Goal: Transaction & Acquisition: Purchase product/service

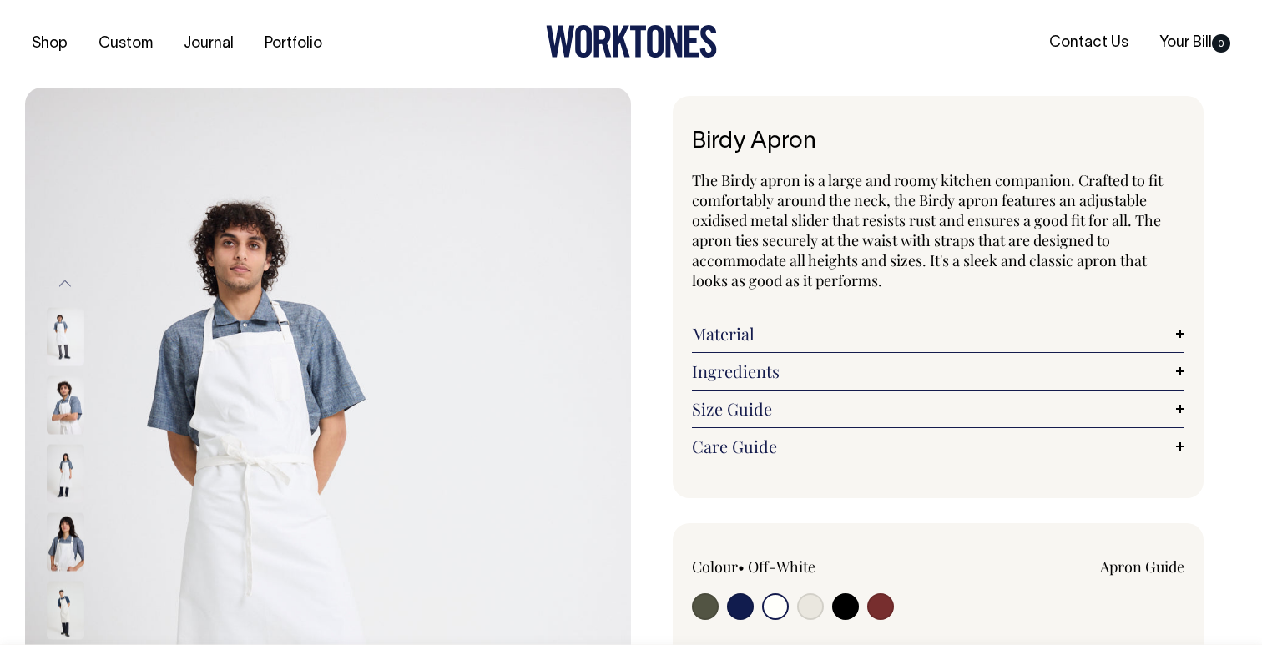
select select "Off-White"
click at [225, 375] on img at bounding box center [328, 542] width 606 height 909
click at [75, 427] on img at bounding box center [66, 405] width 38 height 58
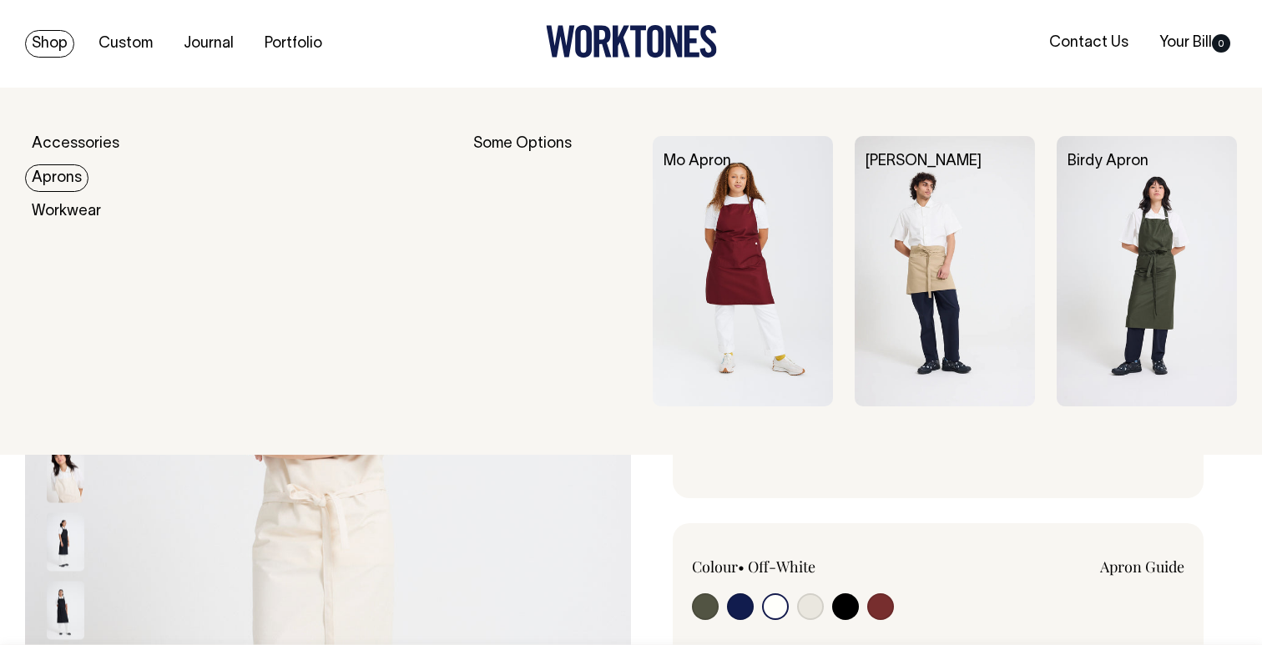
click at [66, 177] on link "Aprons" at bounding box center [56, 178] width 63 height 28
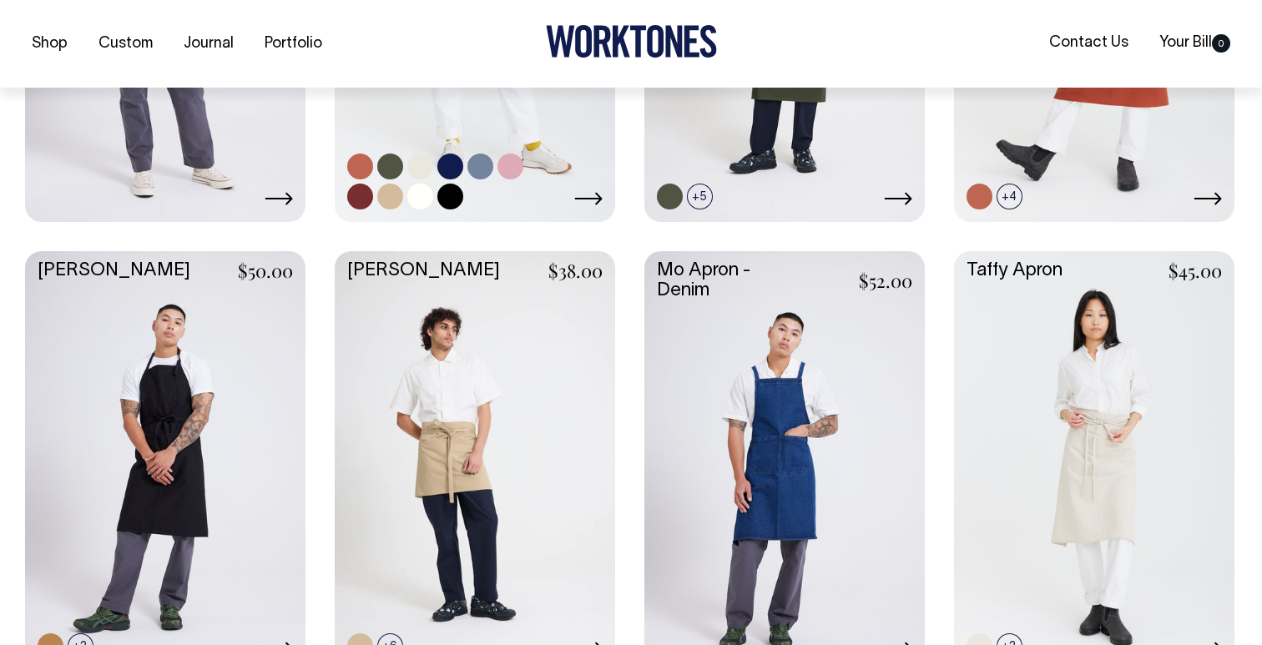
scroll to position [713, 0]
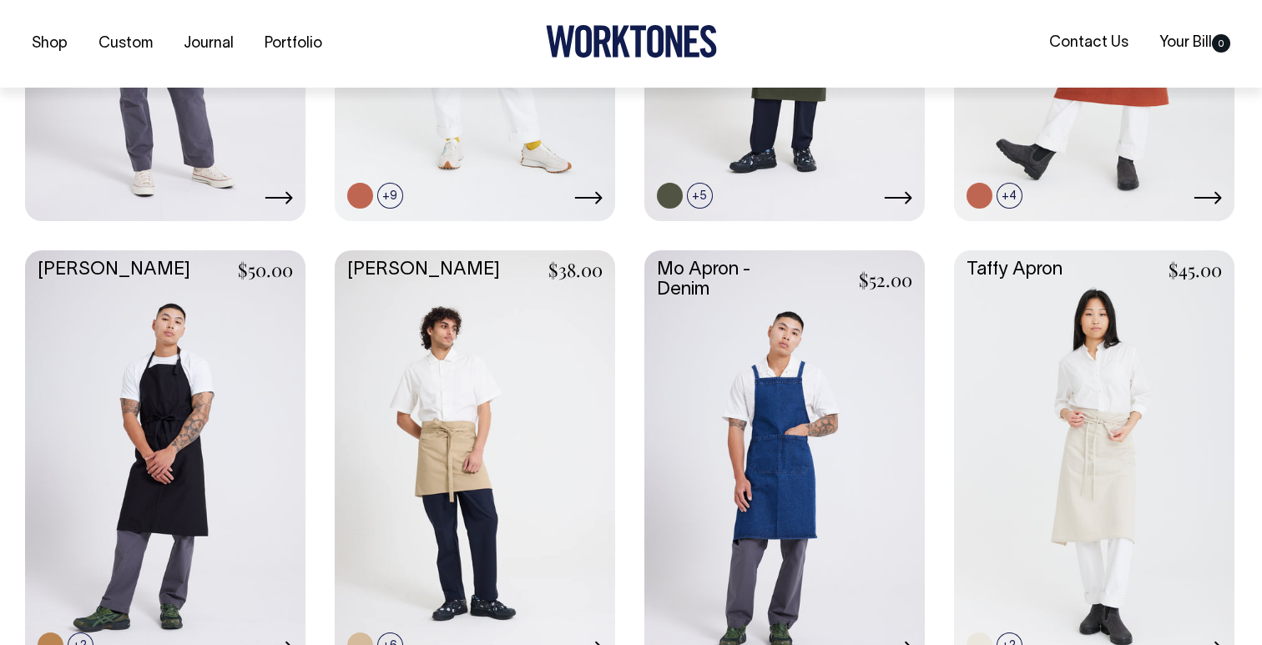
drag, startPoint x: 436, startPoint y: 405, endPoint x: 511, endPoint y: 0, distance: 411.7
click at [0, 0] on body "Shop Custom Journal Portfolio Contact Us Your Bill 0 Accessories Aprons Workwear" at bounding box center [631, 406] width 1262 height 2239
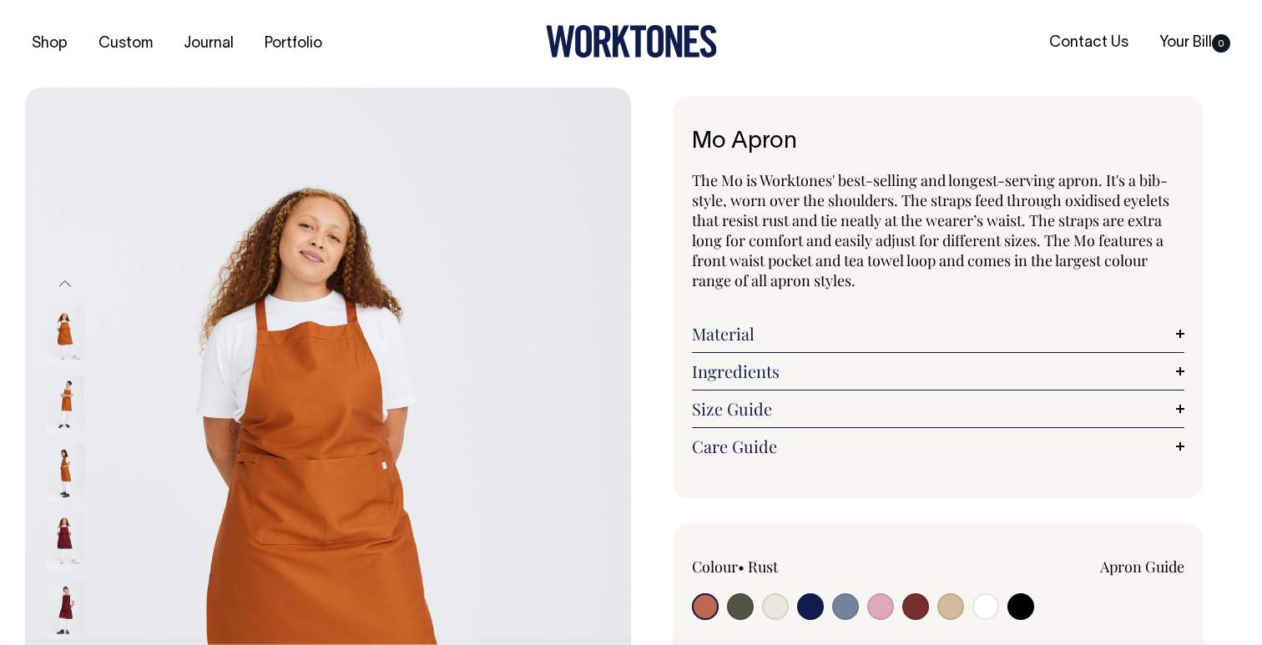
click at [63, 406] on img at bounding box center [66, 405] width 38 height 58
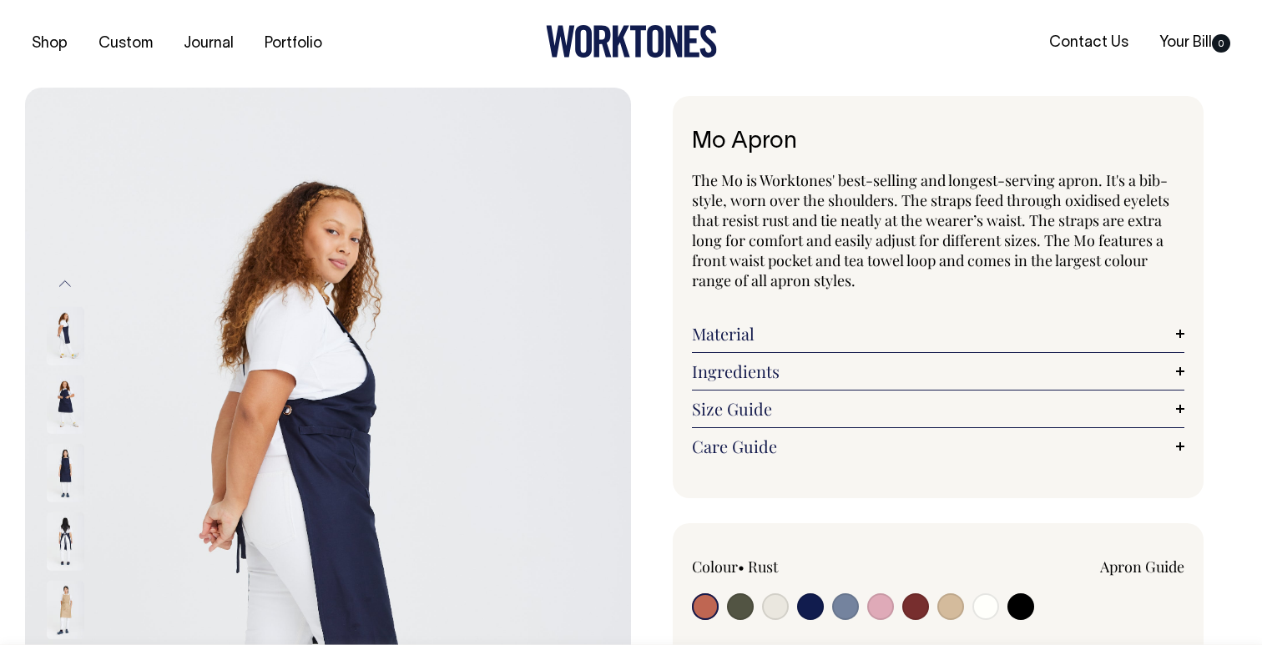
click at [73, 533] on img at bounding box center [66, 542] width 38 height 58
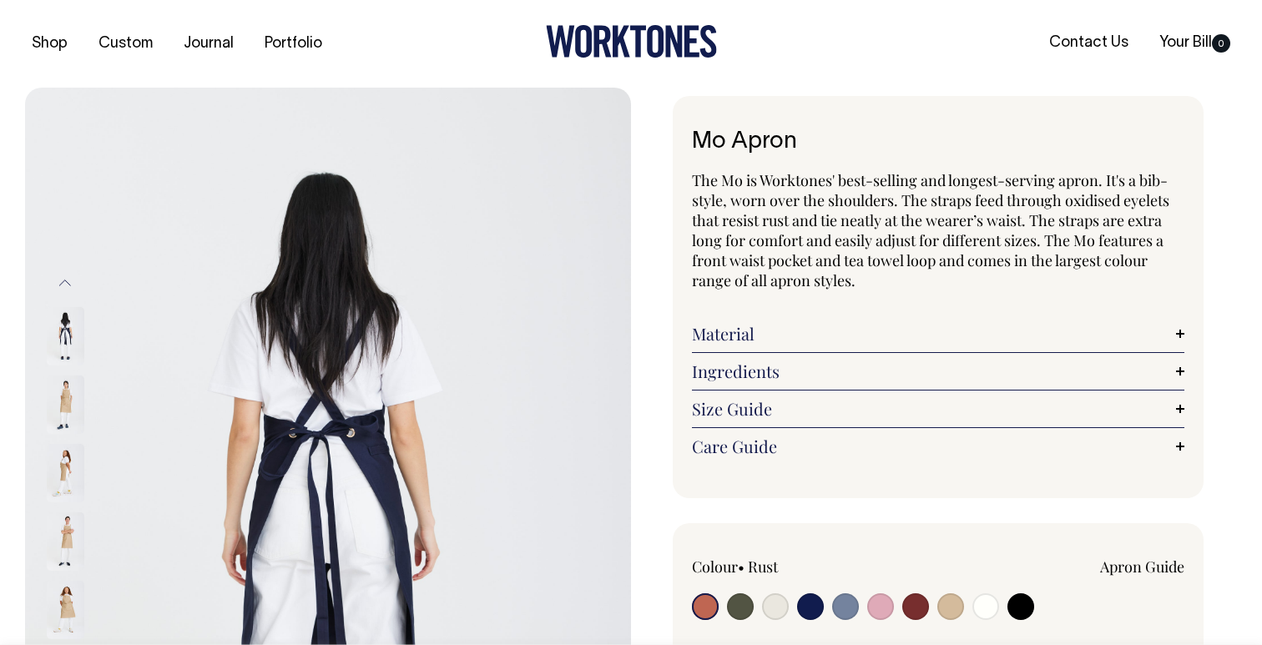
click at [71, 279] on button "Previous" at bounding box center [65, 284] width 25 height 38
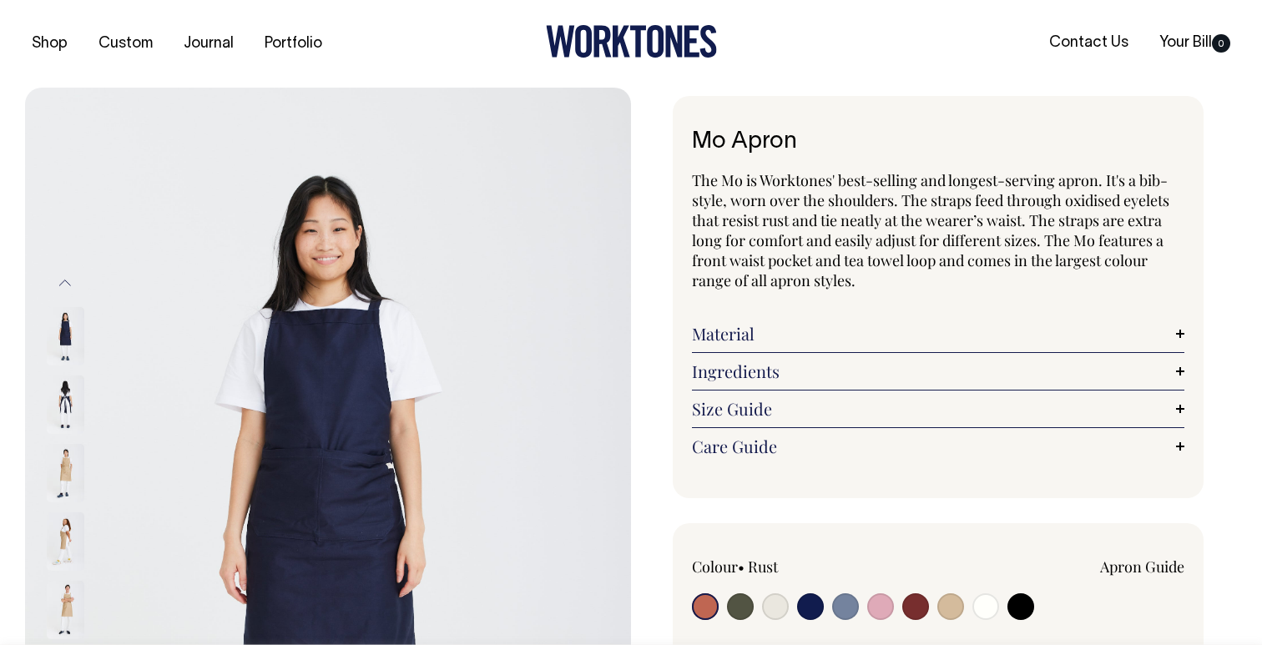
click at [71, 279] on button "Previous" at bounding box center [65, 284] width 25 height 38
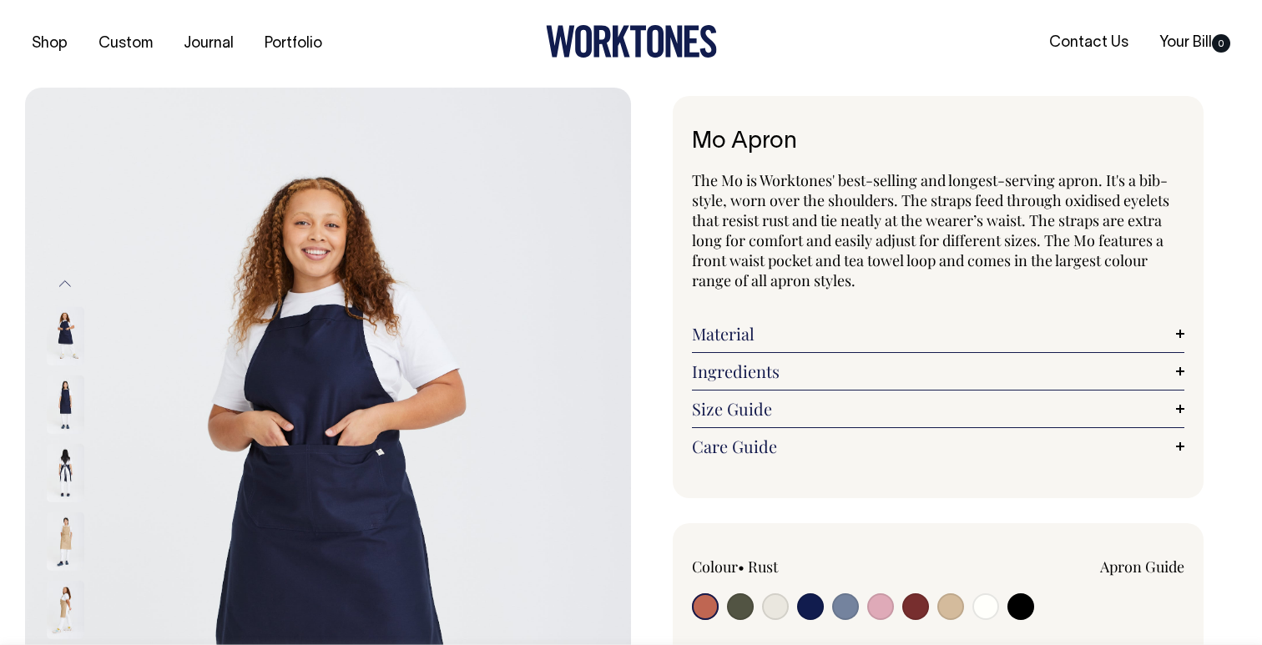
click at [75, 397] on img at bounding box center [66, 405] width 38 height 58
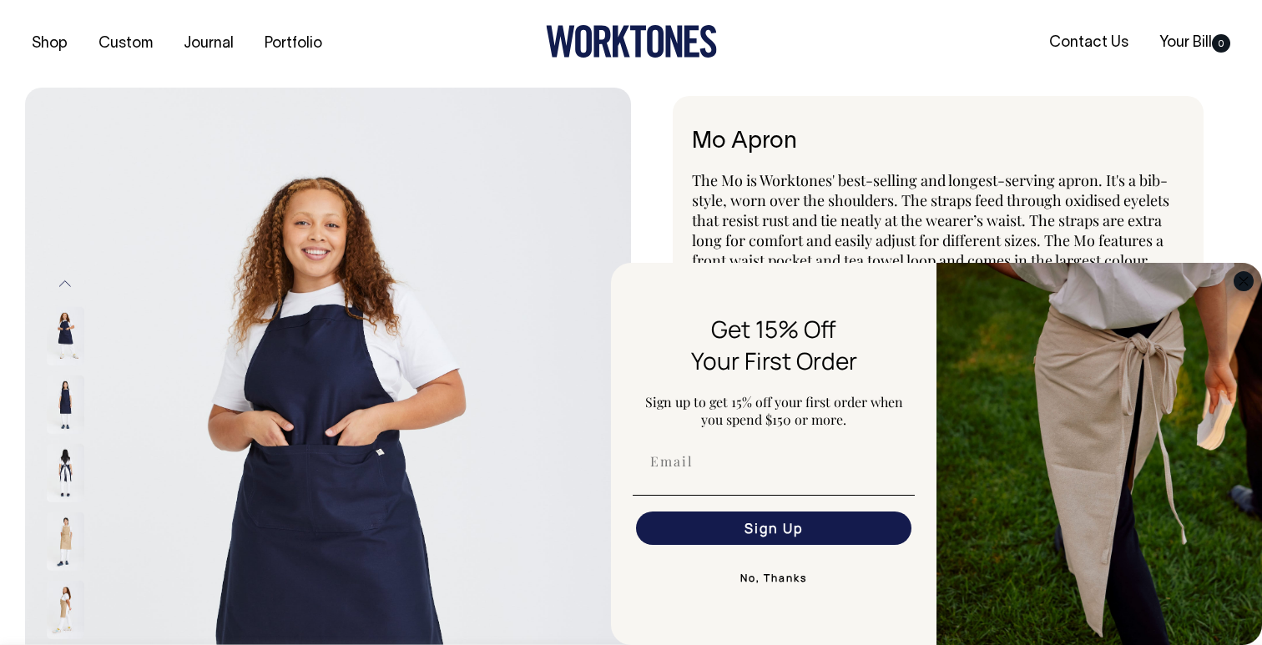
click at [1249, 275] on circle "Close dialog" at bounding box center [1244, 280] width 19 height 19
